Goal: Transaction & Acquisition: Obtain resource

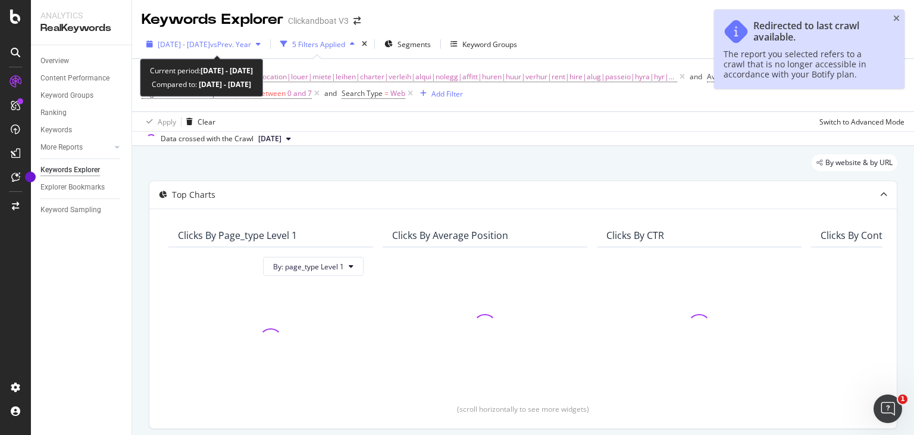
click at [247, 42] on span "vs Prev. Year" at bounding box center [230, 44] width 41 height 10
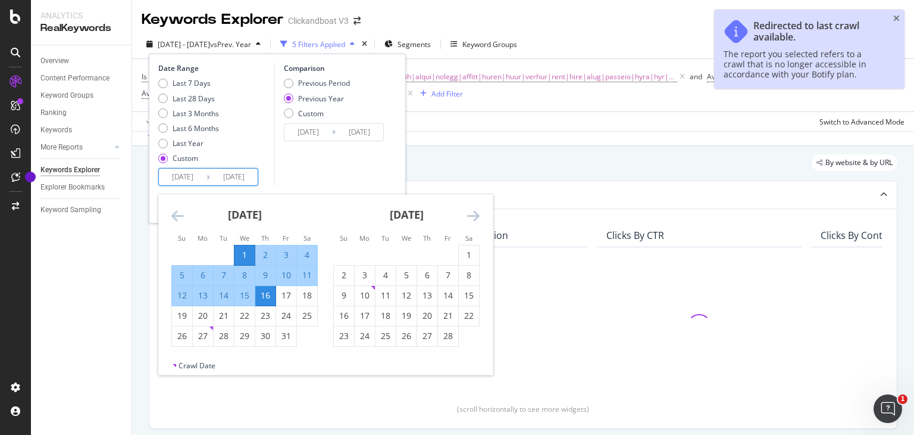
click at [189, 177] on input "[DATE]" at bounding box center [183, 176] width 48 height 17
click at [471, 208] on icon "Move forward to switch to the next month." at bounding box center [473, 215] width 13 height 14
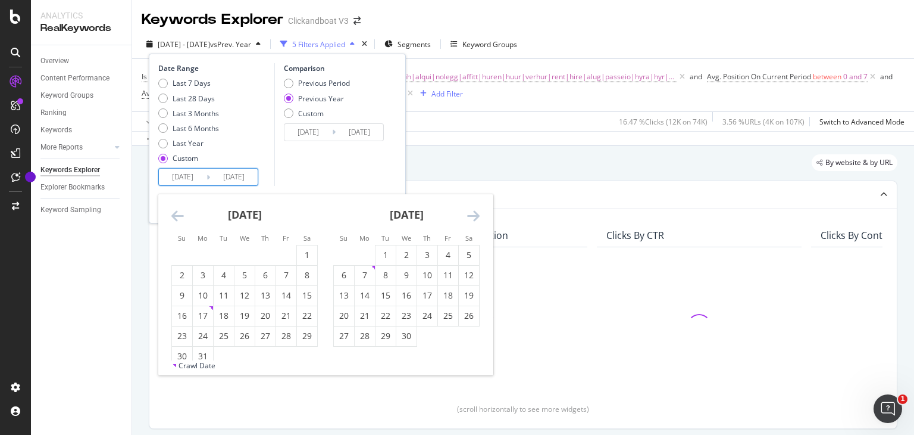
click at [471, 208] on icon "Move forward to switch to the next month." at bounding box center [473, 215] width 13 height 14
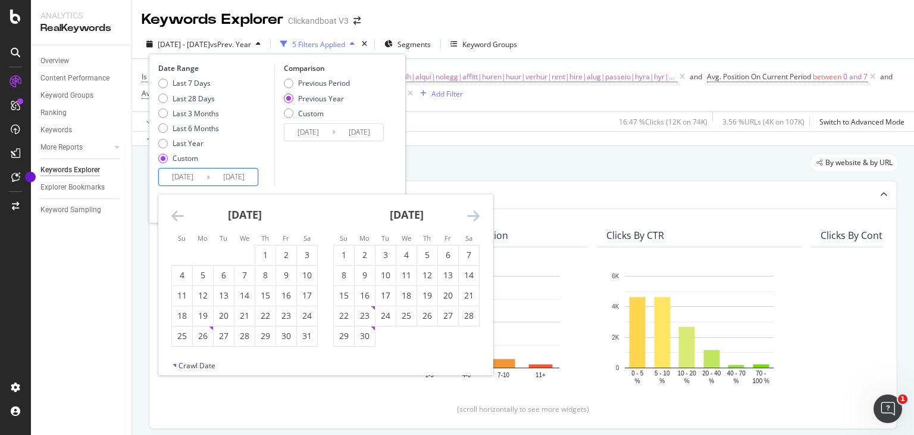
click at [471, 208] on icon "Move forward to switch to the next month." at bounding box center [473, 215] width 13 height 14
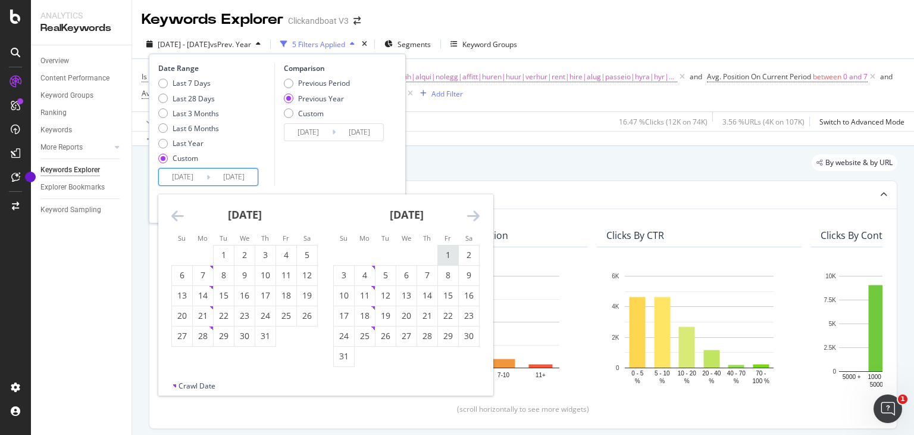
click at [440, 255] on div "1" at bounding box center [448, 255] width 20 height 12
type input "[DATE]"
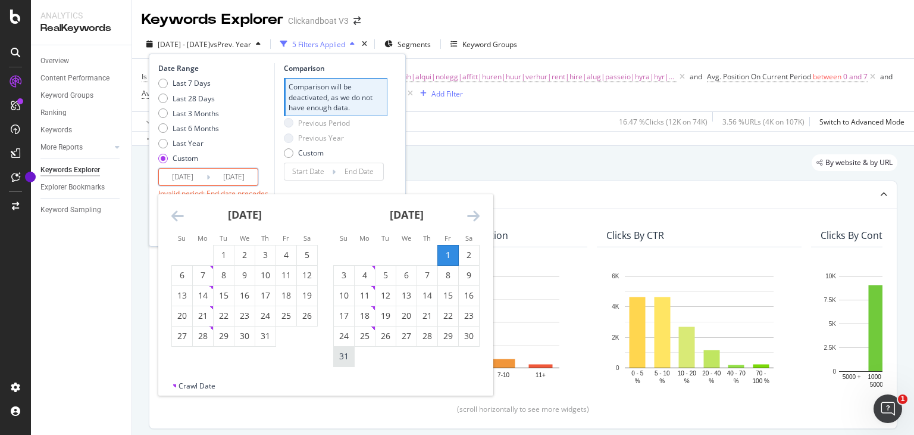
click at [346, 358] on div "31" at bounding box center [344, 356] width 20 height 12
type input "[DATE]"
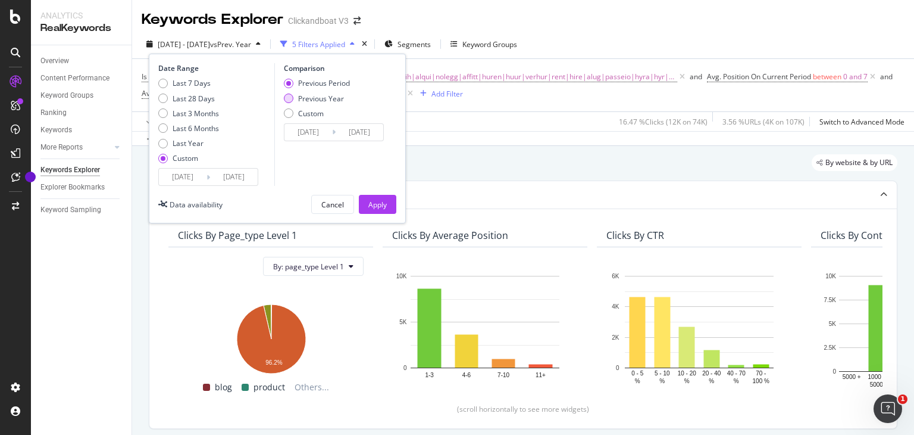
click at [338, 101] on div "Previous Year" at bounding box center [321, 98] width 46 height 10
type input "[DATE]"
click at [379, 204] on div "Apply" at bounding box center [378, 204] width 18 height 10
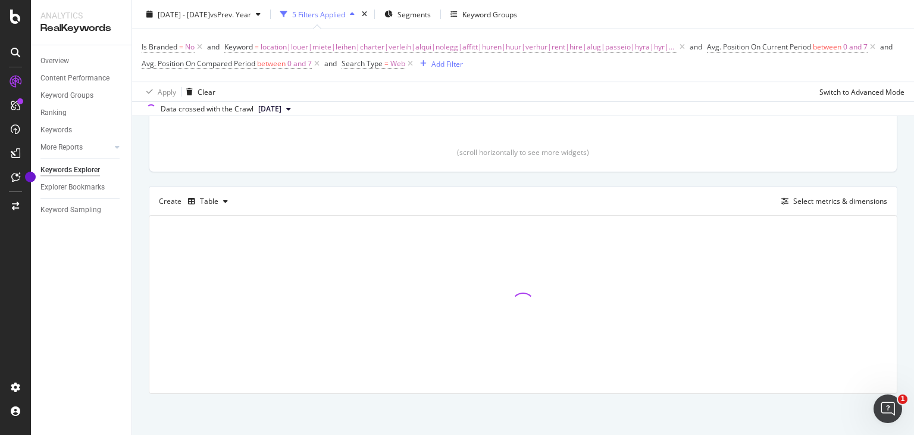
scroll to position [257, 0]
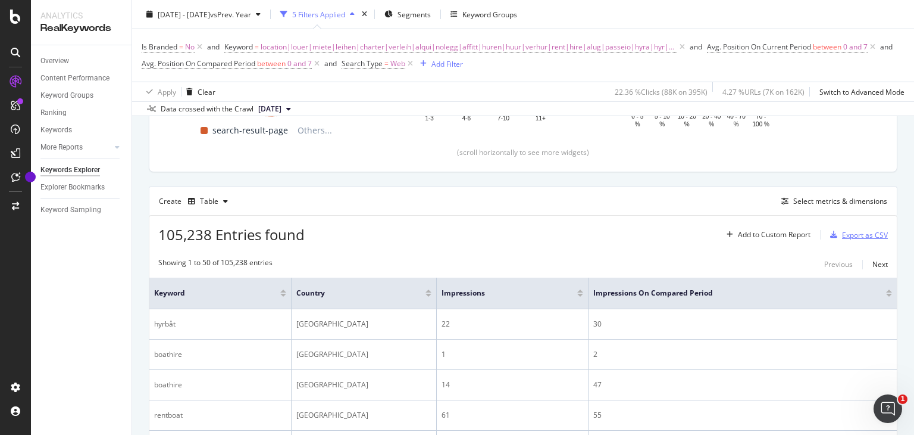
click at [854, 230] on div "Export as CSV" at bounding box center [865, 235] width 46 height 10
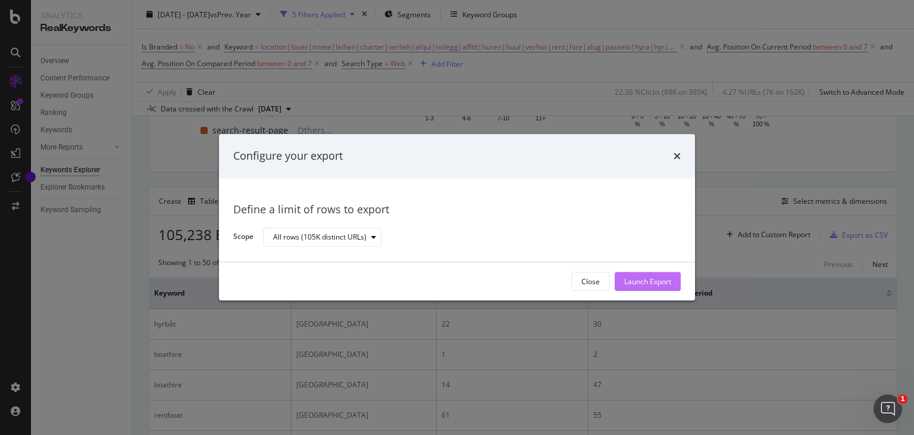
click at [644, 286] on div "Launch Export" at bounding box center [647, 281] width 47 height 10
